Goal: Task Accomplishment & Management: Manage account settings

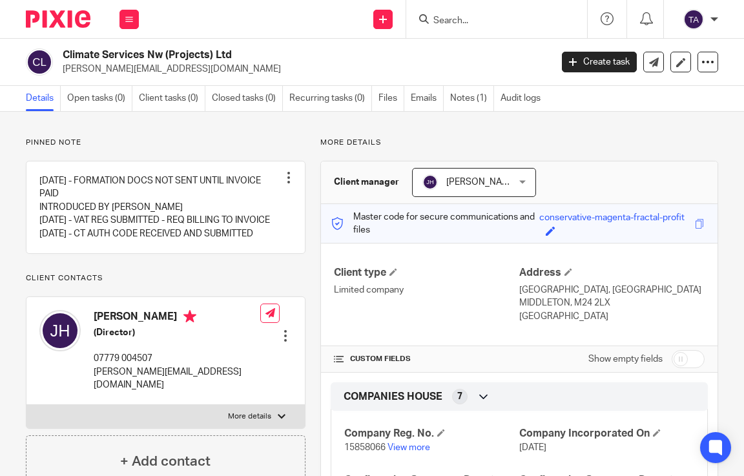
click at [489, 21] on input "Search" at bounding box center [490, 22] width 116 height 12
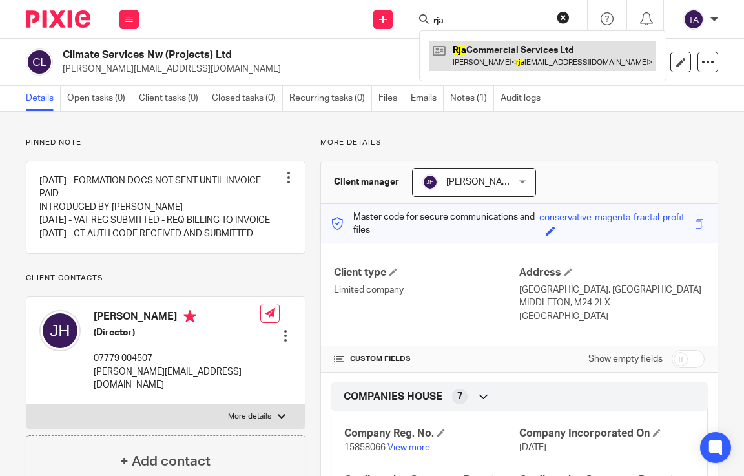
type input "rja"
click at [517, 58] on link at bounding box center [543, 56] width 227 height 30
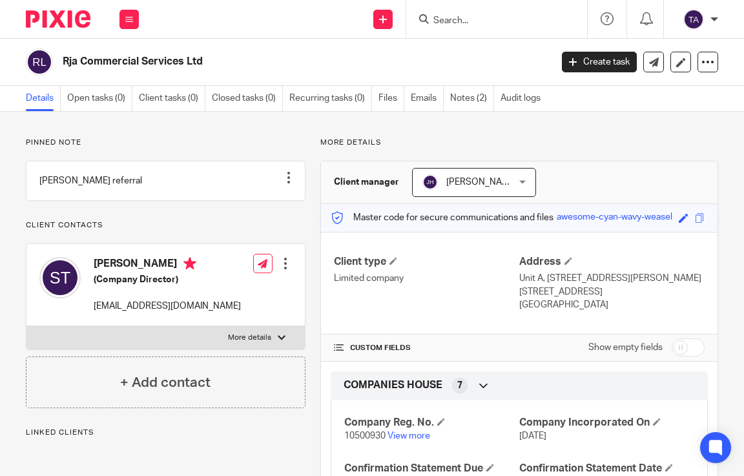
click at [281, 270] on div at bounding box center [285, 263] width 13 height 13
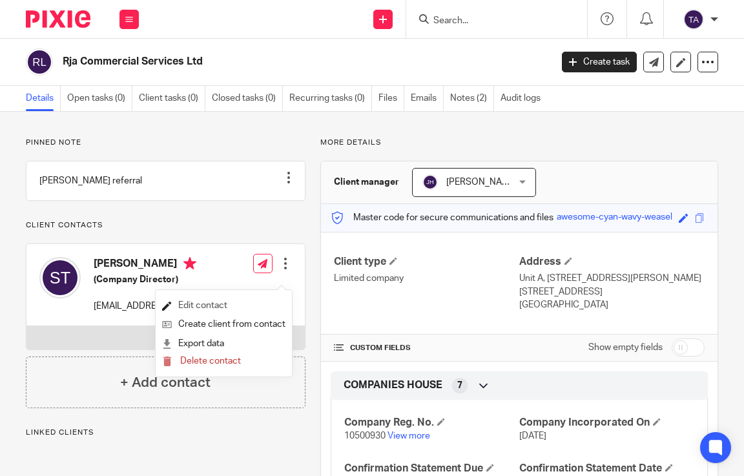
click at [229, 301] on link "Edit contact" at bounding box center [223, 306] width 123 height 19
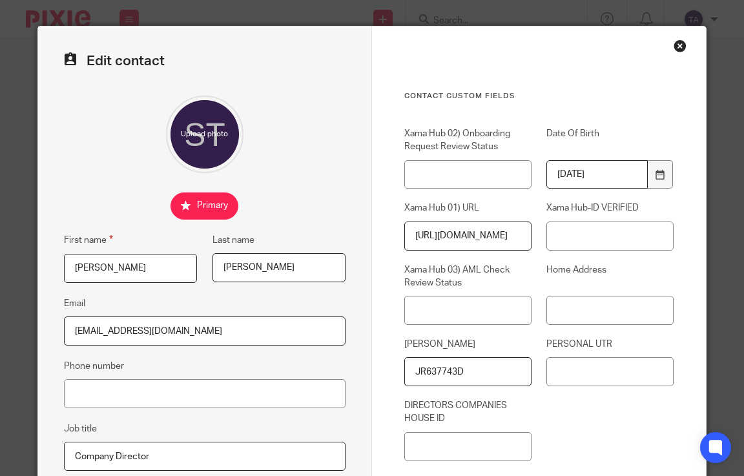
drag, startPoint x: 468, startPoint y: 374, endPoint x: 357, endPoint y: 368, distance: 111.3
click at [357, 368] on form "Edit contact First name [PERSON_NAME] Last name [PERSON_NAME] Email [EMAIL_ADDR…" at bounding box center [372, 339] width 669 height 627
click at [674, 43] on div "Close this dialog window" at bounding box center [680, 45] width 13 height 13
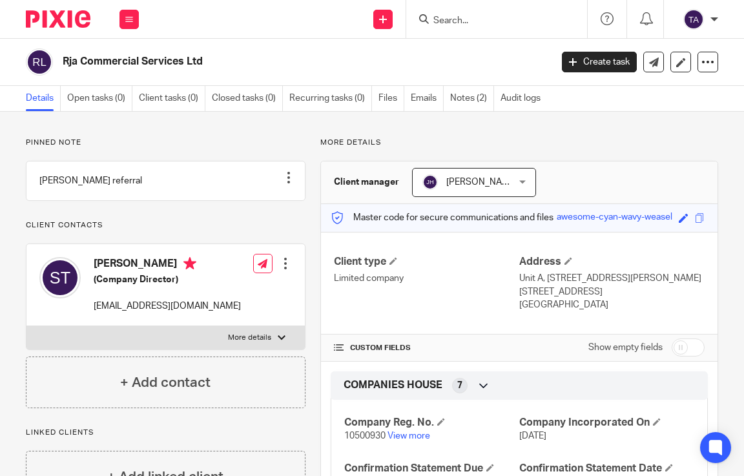
drag, startPoint x: 219, startPoint y: 56, endPoint x: 62, endPoint y: 63, distance: 157.2
click at [62, 63] on div "Rja Commercial Services Ltd" at bounding box center [284, 61] width 517 height 27
copy h2 "Rja Commercial Services Ltd"
click at [454, 29] on div at bounding box center [496, 19] width 181 height 38
click at [452, 23] on input "Search" at bounding box center [490, 22] width 116 height 12
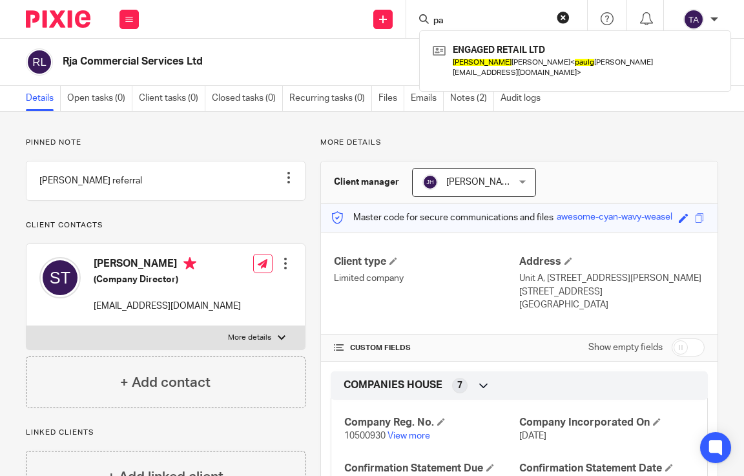
type input "p"
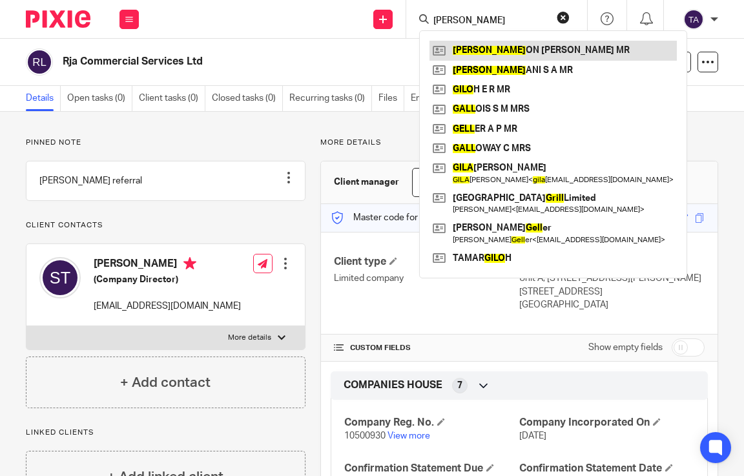
type input "gill"
click at [480, 50] on link at bounding box center [553, 50] width 247 height 19
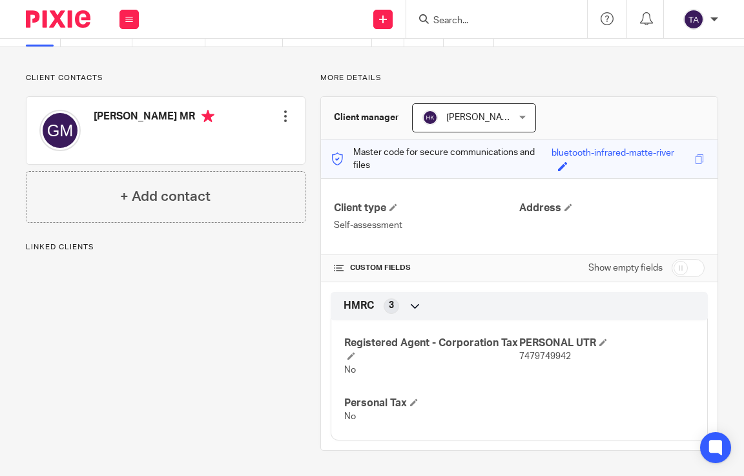
scroll to position [65, 0]
click at [281, 117] on div at bounding box center [285, 115] width 13 height 13
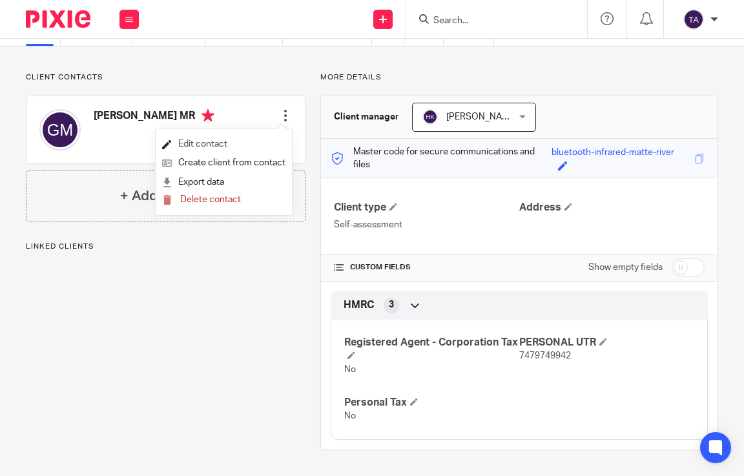
click at [244, 139] on link "Edit contact" at bounding box center [223, 144] width 123 height 19
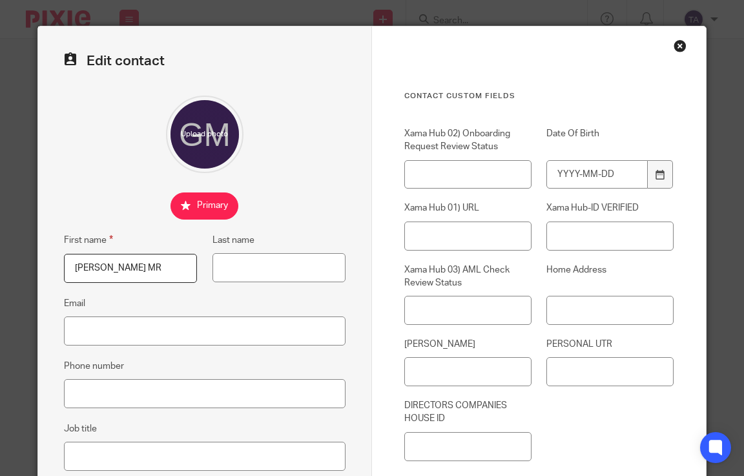
click at [674, 50] on div "Close this dialog window" at bounding box center [680, 45] width 13 height 13
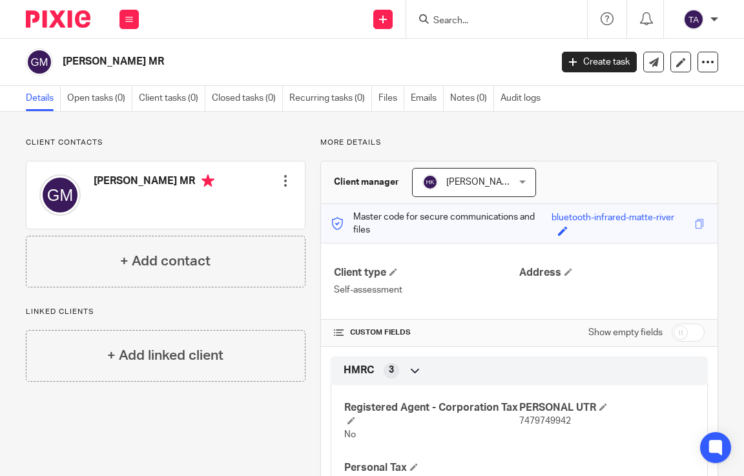
click at [468, 23] on input "Search" at bounding box center [490, 22] width 116 height 12
paste input "o The [PERSON_NAME] Field [PERSON_NAME]"
type input "o The Michael J Field SIPP"
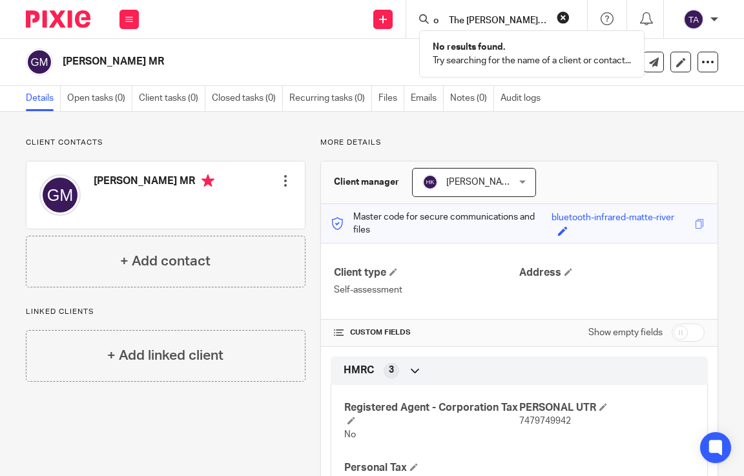
drag, startPoint x: 447, startPoint y: 22, endPoint x: 426, endPoint y: 22, distance: 21.3
click at [426, 22] on div "o The Michael J Field SIPP" at bounding box center [494, 19] width 151 height 16
click at [448, 21] on input "o The Michael J Field SIPP" at bounding box center [490, 22] width 116 height 12
drag, startPoint x: 450, startPoint y: 21, endPoint x: 401, endPoint y: 22, distance: 49.1
click at [401, 22] on div "Send new email Create task Add client Request signature o The Michael J Field S…" at bounding box center [448, 19] width 592 height 38
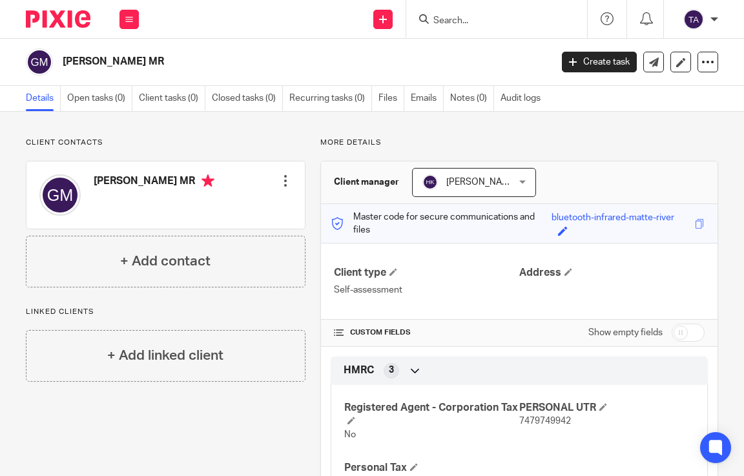
click at [446, 23] on input "Search" at bounding box center [490, 22] width 116 height 12
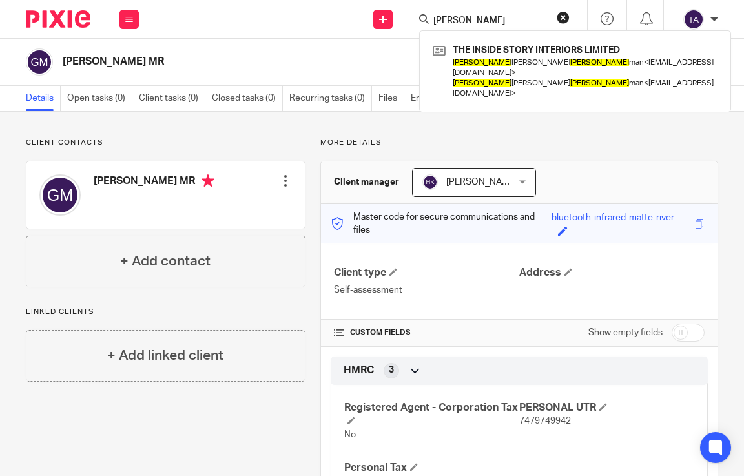
type input "michael j field"
click at [558, 21] on button "reset" at bounding box center [563, 17] width 13 height 13
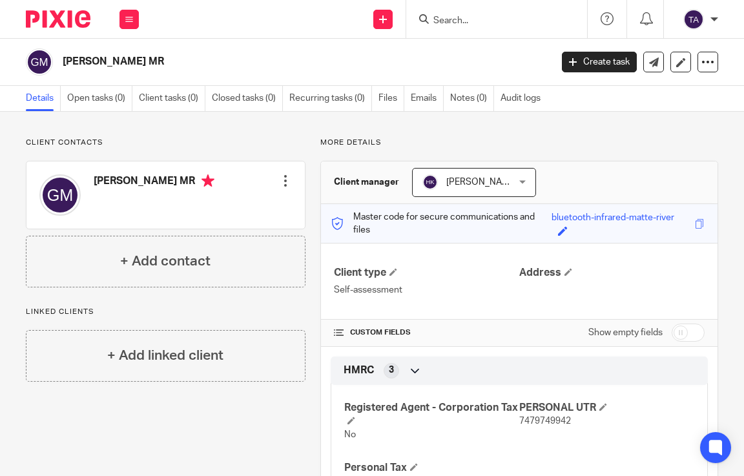
click at [488, 19] on input "Search" at bounding box center [490, 22] width 116 height 12
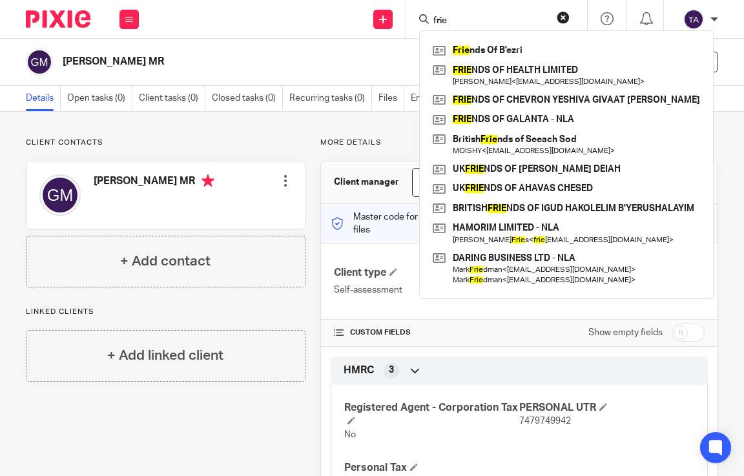
type input "frie"
drag, startPoint x: 490, startPoint y: 19, endPoint x: 390, endPoint y: 19, distance: 100.1
click at [390, 19] on div "Send new email Create task Add client Request signature frie Frie nds Of B'ezri…" at bounding box center [448, 19] width 592 height 38
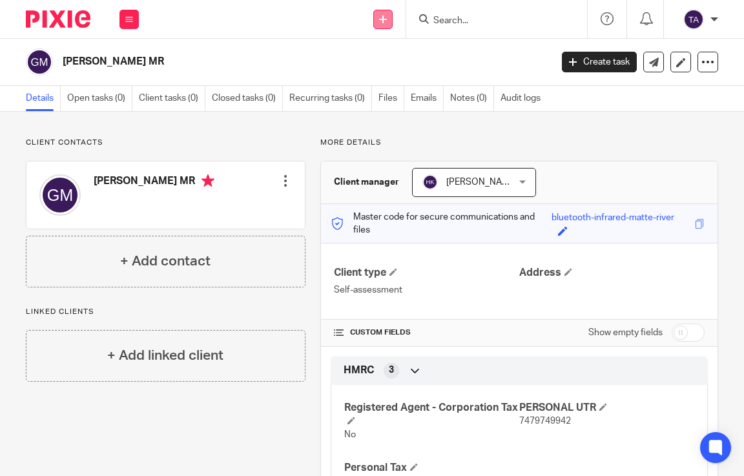
paste input "MILLENNIAL VINTAGE LTD"
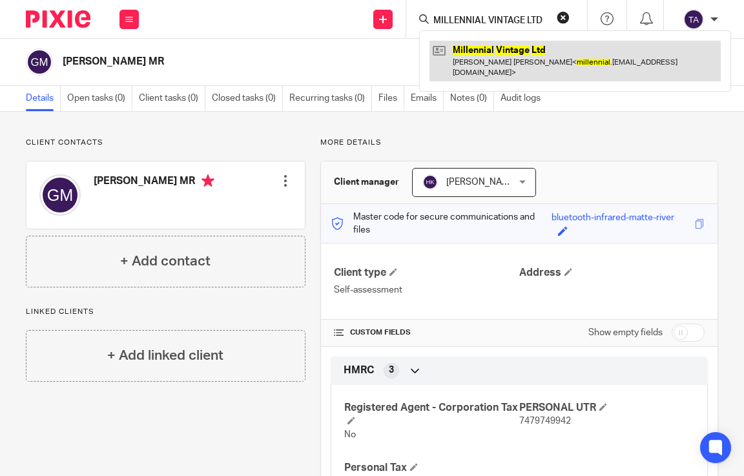
type input "MILLENNIAL VINTAGE LTD"
click at [498, 63] on link at bounding box center [575, 61] width 291 height 40
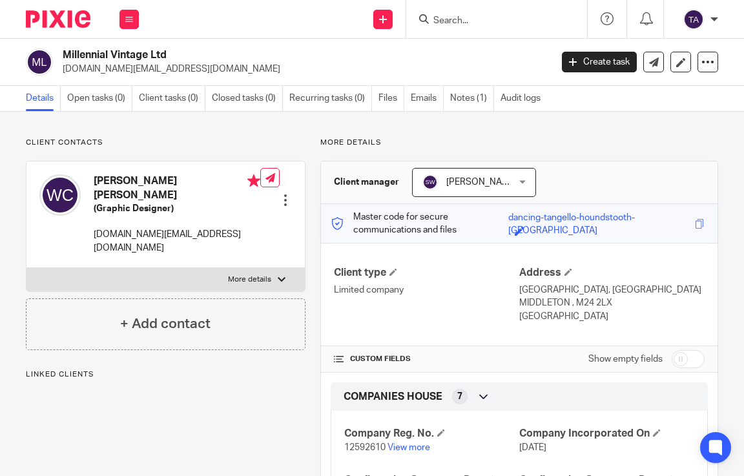
scroll to position [129, 0]
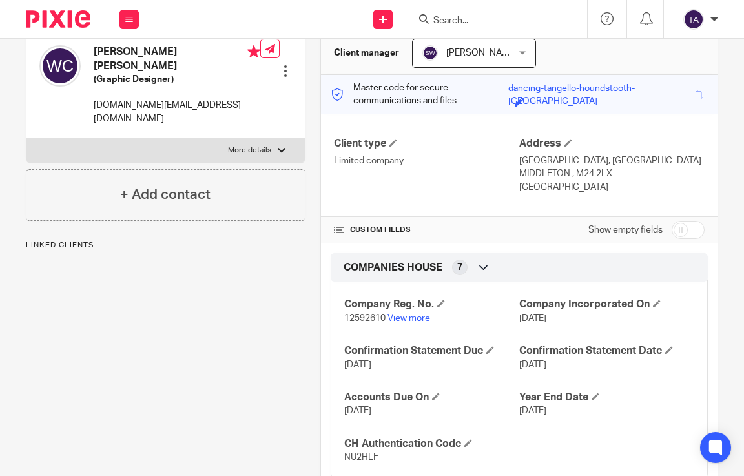
click at [286, 65] on div at bounding box center [285, 71] width 13 height 13
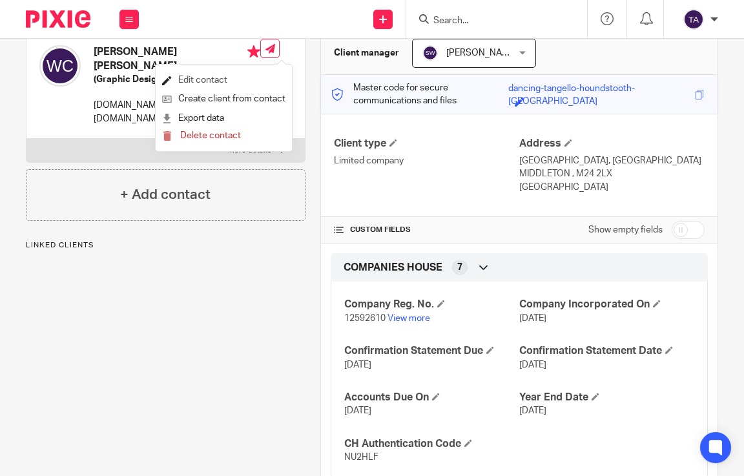
click at [215, 78] on link "Edit contact" at bounding box center [223, 80] width 123 height 19
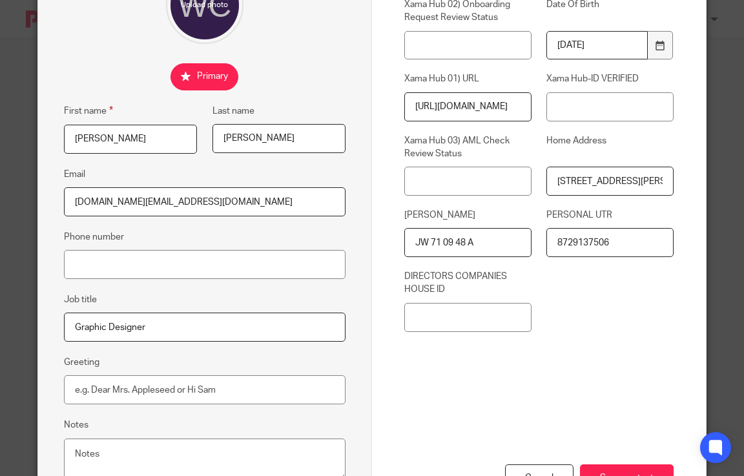
scroll to position [0, 134]
drag, startPoint x: 585, startPoint y: 178, endPoint x: 693, endPoint y: 183, distance: 108.0
click at [693, 183] on div "Contact Custom fields Xama Hub 02) Onboarding Request Review Status Date Of Bir…" at bounding box center [539, 210] width 334 height 627
click at [625, 177] on input "[STREET_ADDRESS][PERSON_NAME]" at bounding box center [610, 181] width 127 height 29
drag, startPoint x: 624, startPoint y: 180, endPoint x: 676, endPoint y: 183, distance: 51.8
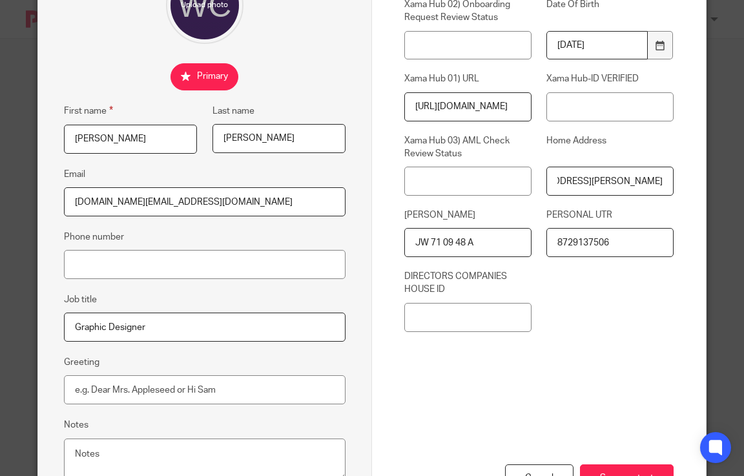
click at [676, 183] on div "Contact Custom fields Xama Hub 02) Onboarding Request Review Status Date Of Bir…" at bounding box center [539, 210] width 334 height 627
drag, startPoint x: 575, startPoint y: 180, endPoint x: 516, endPoint y: 181, distance: 58.8
click at [516, 181] on div "Xama Hub 02) Onboarding Request Review Status Date Of Birth [DEMOGRAPHIC_DATA] …" at bounding box center [532, 171] width 285 height 346
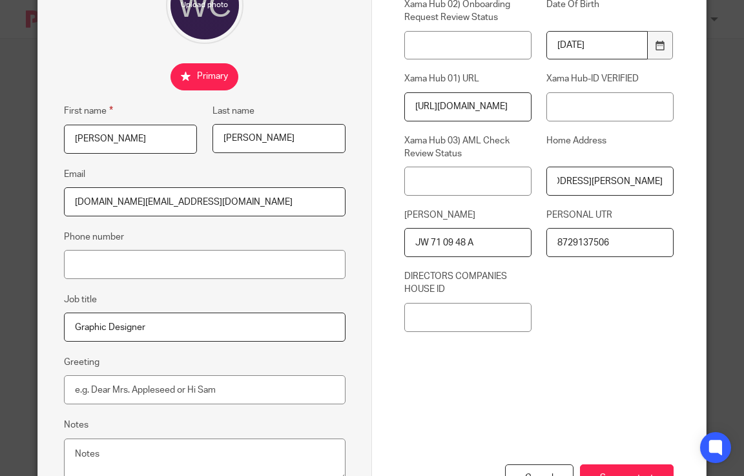
drag, startPoint x: 580, startPoint y: 181, endPoint x: 605, endPoint y: 187, distance: 25.2
click at [605, 187] on input "[STREET_ADDRESS][PERSON_NAME]" at bounding box center [610, 181] width 127 height 29
click at [610, 182] on input "[STREET_ADDRESS][PERSON_NAME]" at bounding box center [610, 181] width 127 height 29
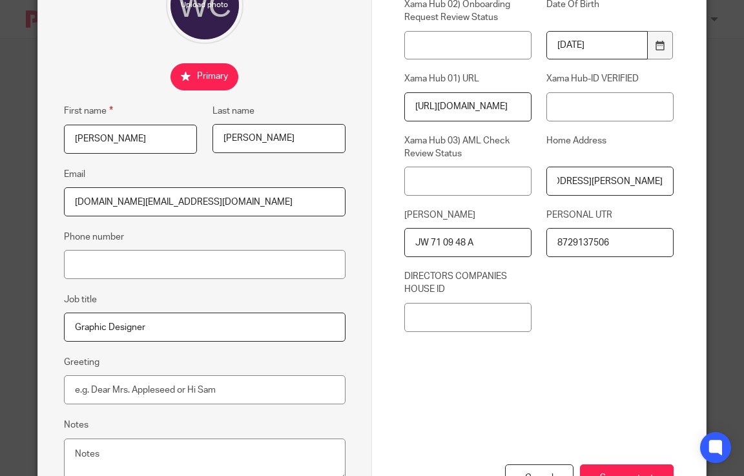
drag, startPoint x: 615, startPoint y: 183, endPoint x: 669, endPoint y: 183, distance: 53.6
click at [669, 183] on input "[STREET_ADDRESS][PERSON_NAME]" at bounding box center [610, 181] width 127 height 29
click at [563, 178] on input "[STREET_ADDRESS][PERSON_NAME]" at bounding box center [610, 181] width 127 height 29
click at [574, 181] on input "[STREET_ADDRESS][PERSON_NAME]" at bounding box center [610, 181] width 127 height 29
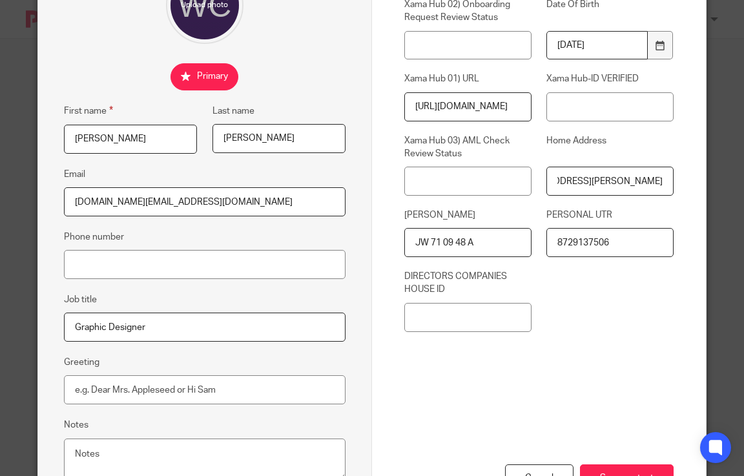
drag, startPoint x: 578, startPoint y: 181, endPoint x: 563, endPoint y: 180, distance: 14.9
click at [563, 180] on input "[STREET_ADDRESS][PERSON_NAME]" at bounding box center [610, 181] width 127 height 29
click at [575, 173] on input "[STREET_ADDRESS][PERSON_NAME]" at bounding box center [610, 181] width 127 height 29
drag, startPoint x: 587, startPoint y: 184, endPoint x: 629, endPoint y: 181, distance: 42.1
click at [629, 181] on input "[STREET_ADDRESS][PERSON_NAME]" at bounding box center [610, 181] width 127 height 29
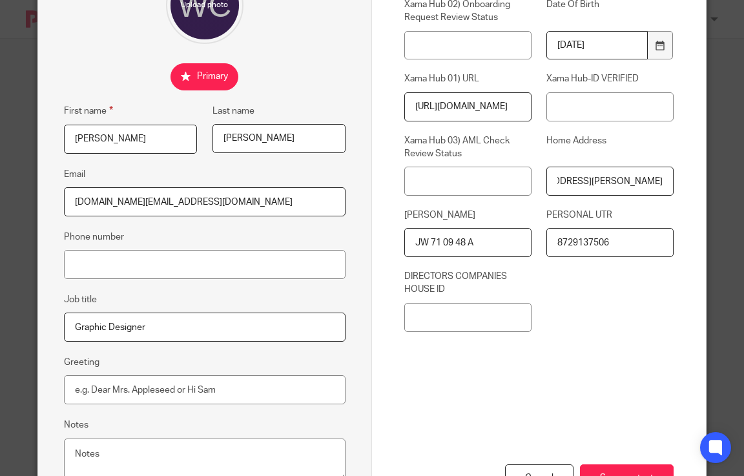
scroll to position [0, 0]
click at [586, 180] on input "[STREET_ADDRESS][PERSON_NAME]" at bounding box center [610, 181] width 127 height 29
drag, startPoint x: 597, startPoint y: 182, endPoint x: 719, endPoint y: 191, distance: 122.5
click at [719, 191] on div "Edit contact First name [PERSON_NAME] Last name [PERSON_NAME] Email [DOMAIN_NAM…" at bounding box center [372, 238] width 744 height 476
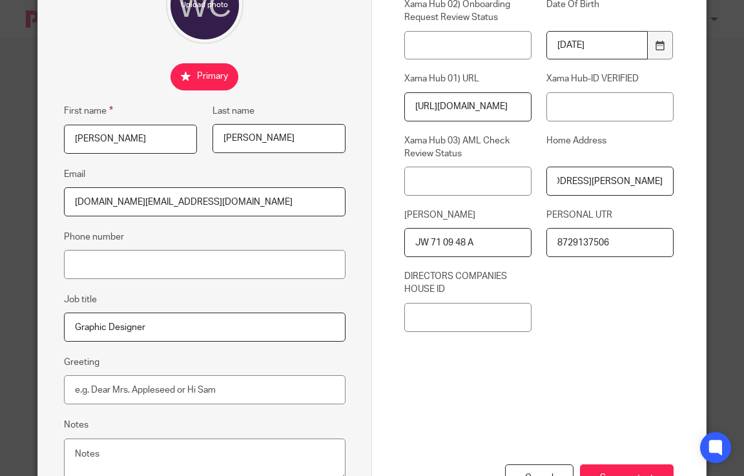
click at [625, 182] on input "[STREET_ADDRESS][PERSON_NAME]" at bounding box center [610, 181] width 127 height 29
drag, startPoint x: 623, startPoint y: 180, endPoint x: 678, endPoint y: 178, distance: 54.3
click at [678, 178] on div "Contact Custom fields Xama Hub 02) Onboarding Request Review Status Date Of Bir…" at bounding box center [539, 210] width 334 height 627
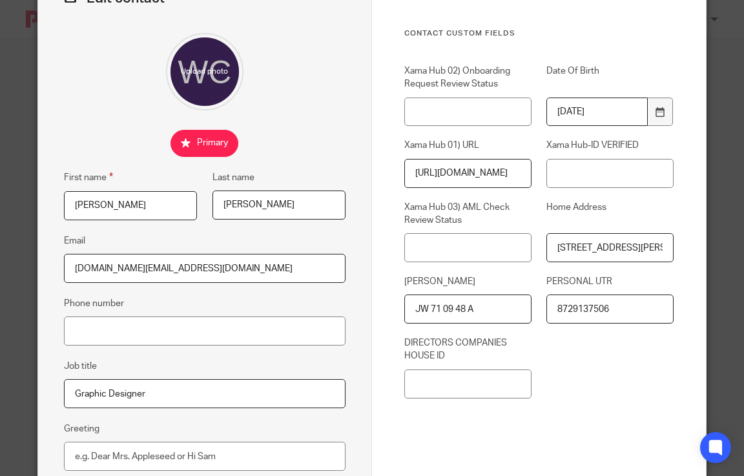
scroll to position [0, 0]
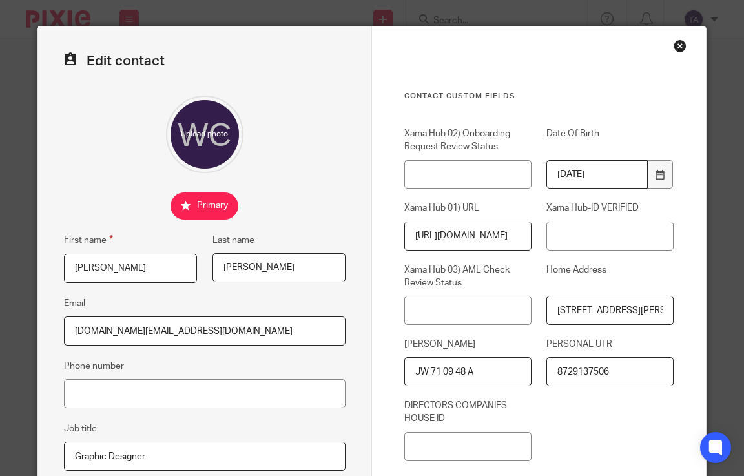
click at [678, 47] on div "Close this dialog window" at bounding box center [680, 45] width 13 height 13
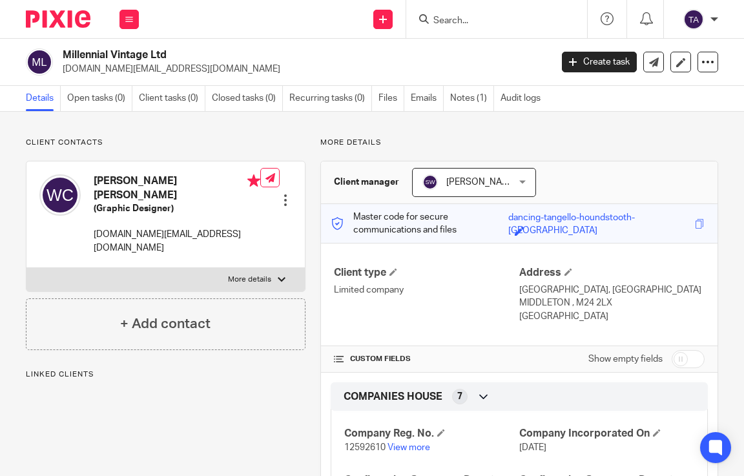
drag, startPoint x: 0, startPoint y: 0, endPoint x: 62, endPoint y: 52, distance: 80.7
click at [62, 52] on div "Millennial Vintage Ltd millennial.uk@gmail.com" at bounding box center [284, 61] width 517 height 27
copy h2 "Millennial Vintage Ltd"
click at [281, 194] on div at bounding box center [285, 200] width 13 height 13
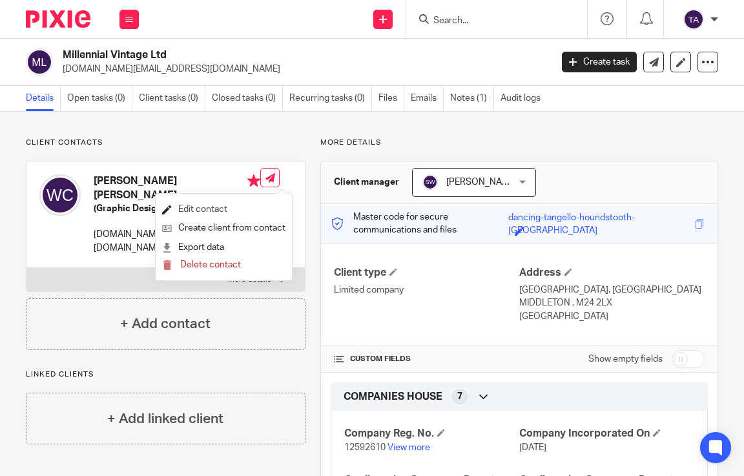
click at [220, 207] on link "Edit contact" at bounding box center [223, 209] width 123 height 19
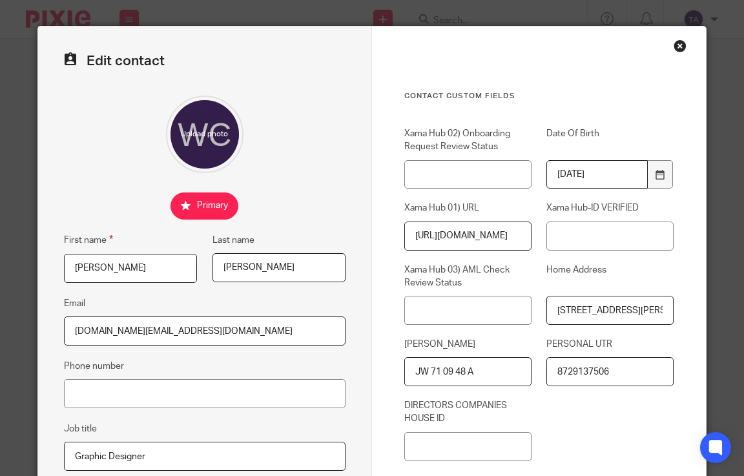
scroll to position [129, 0]
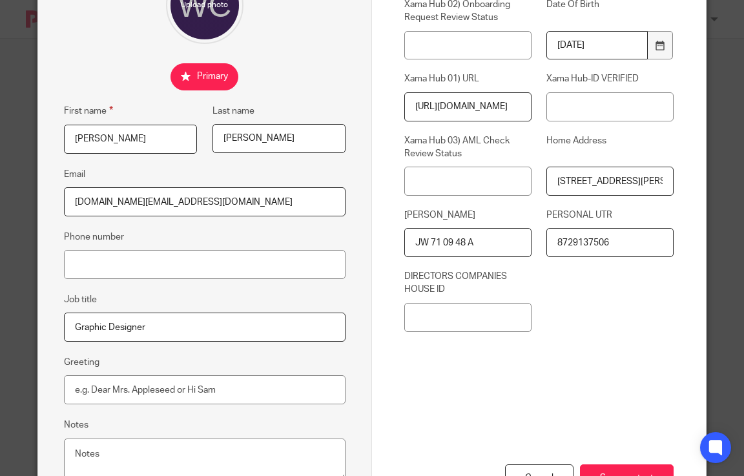
click at [465, 244] on input "JW 71 09 48 A" at bounding box center [467, 242] width 127 height 29
click at [453, 243] on input "JW 71 09 48A" at bounding box center [467, 242] width 127 height 29
click at [439, 241] on input "JW 71 0948A" at bounding box center [467, 242] width 127 height 29
click at [426, 242] on input "JW 710948A" at bounding box center [467, 242] width 127 height 29
drag, startPoint x: 472, startPoint y: 238, endPoint x: 388, endPoint y: 236, distance: 84.7
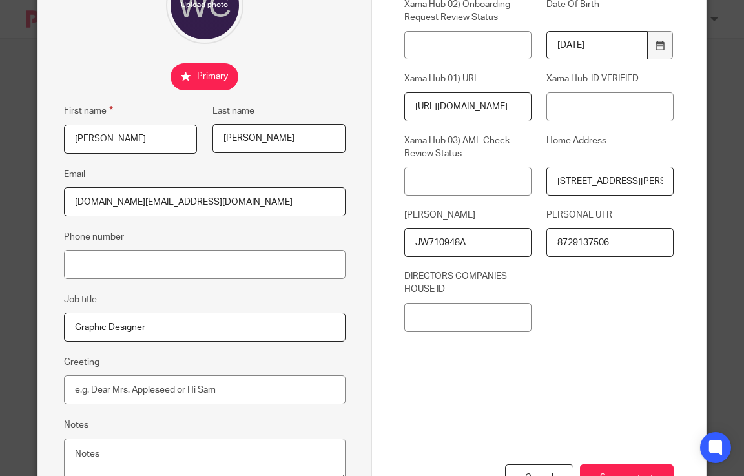
click at [390, 236] on div "NINO JW710948A" at bounding box center [461, 233] width 142 height 48
type input "JW710948A"
click at [615, 469] on input "Save contact" at bounding box center [627, 479] width 94 height 28
